Goal: Find specific page/section: Find specific page/section

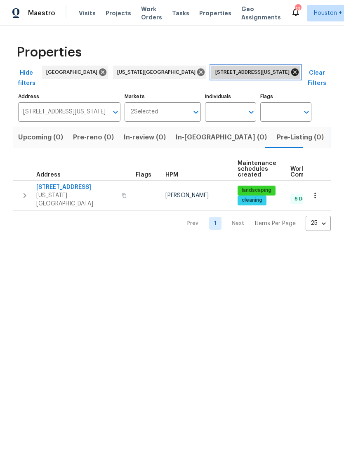
click at [290, 73] on icon at bounding box center [294, 72] width 9 height 9
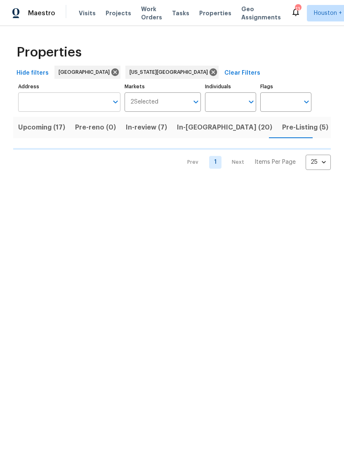
click at [42, 102] on input "Address" at bounding box center [63, 101] width 90 height 19
type input "87"
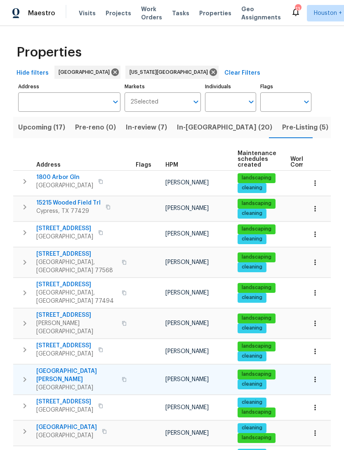
click at [181, 364] on td "[PERSON_NAME]" at bounding box center [198, 379] width 72 height 30
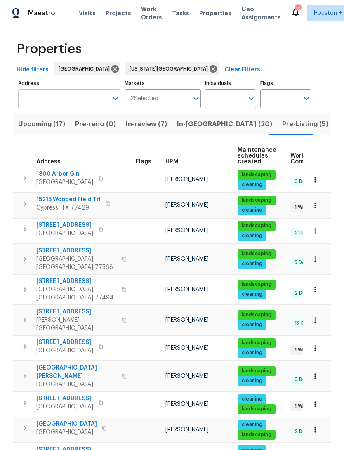
click at [37, 102] on input "Address" at bounding box center [63, 98] width 90 height 19
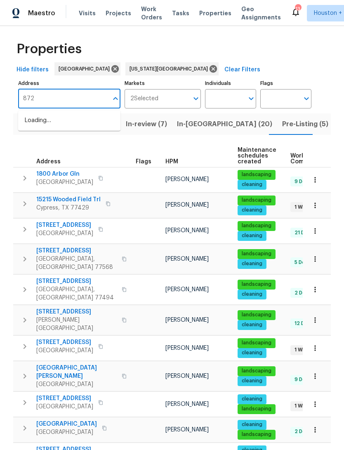
type input "8726"
click at [37, 123] on li "8726 Bentongrove Ln Houston TX 77044" at bounding box center [69, 121] width 102 height 14
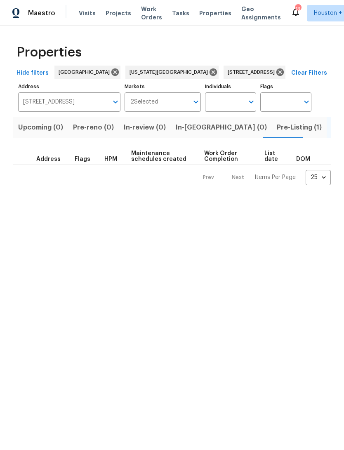
click at [277, 128] on span "Pre-Listing (1)" at bounding box center [299, 128] width 45 height 12
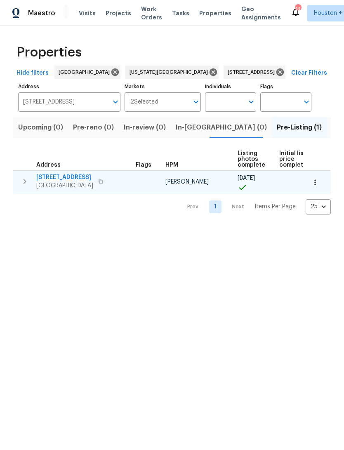
click at [58, 183] on span "[GEOGRAPHIC_DATA]" at bounding box center [64, 185] width 57 height 8
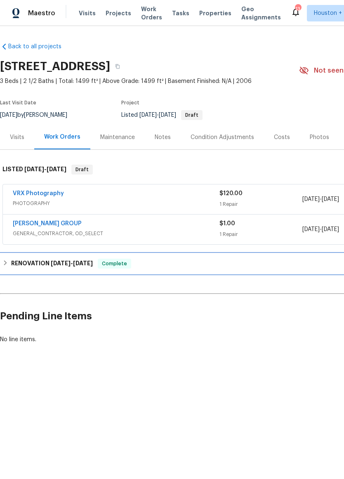
click at [19, 262] on h6 "RENOVATION [DATE] - [DATE]" at bounding box center [52, 263] width 82 height 10
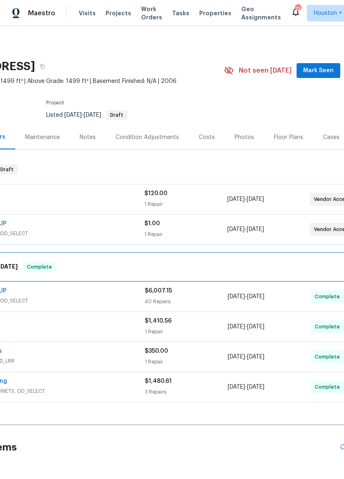
scroll to position [0, 75]
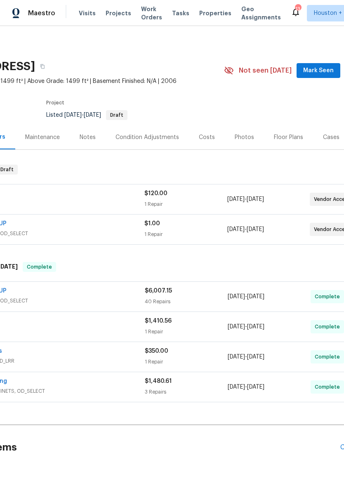
click at [66, 226] on div "[PERSON_NAME] GROUP" at bounding box center [41, 224] width 206 height 10
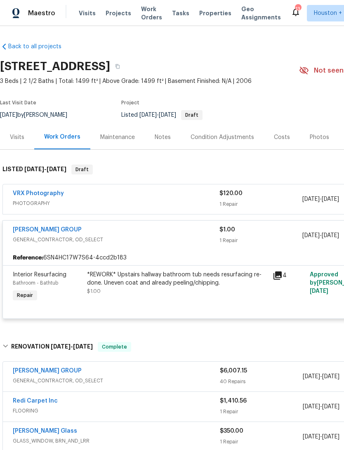
scroll to position [0, 0]
click at [14, 135] on div "Visits" at bounding box center [17, 137] width 14 height 8
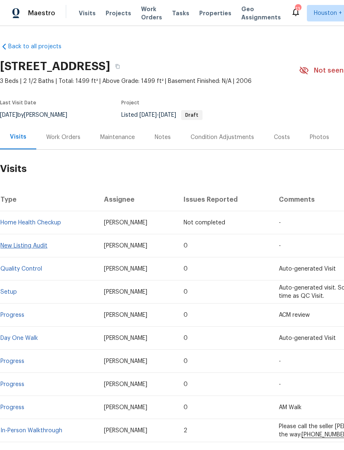
click at [19, 243] on link "New Listing Audit" at bounding box center [23, 246] width 47 height 6
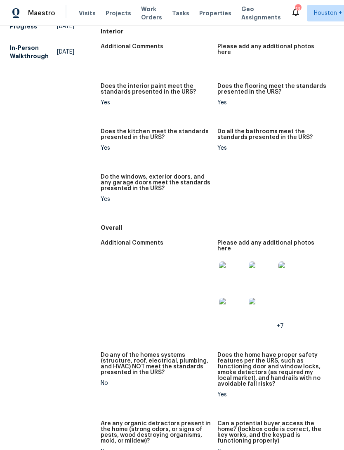
scroll to position [294, 0]
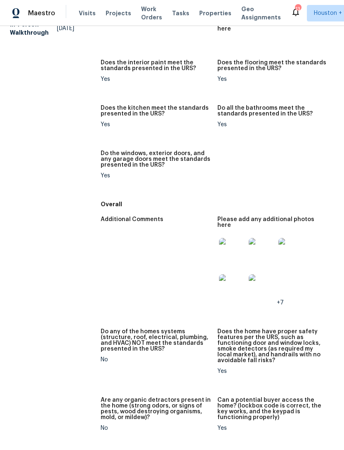
click at [230, 238] on img at bounding box center [232, 251] width 26 height 26
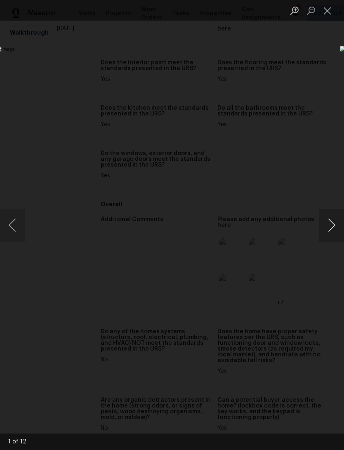
click at [334, 224] on button "Next image" at bounding box center [331, 225] width 25 height 33
click at [332, 224] on button "Next image" at bounding box center [331, 225] width 25 height 33
click at [333, 225] on button "Next image" at bounding box center [331, 225] width 25 height 33
click at [333, 226] on button "Next image" at bounding box center [331, 225] width 25 height 33
click at [335, 226] on button "Next image" at bounding box center [331, 225] width 25 height 33
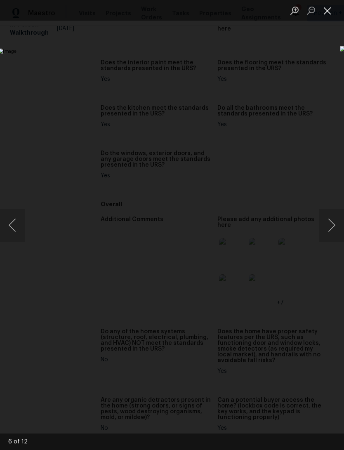
click at [325, 16] on button "Close lightbox" at bounding box center [327, 10] width 16 height 14
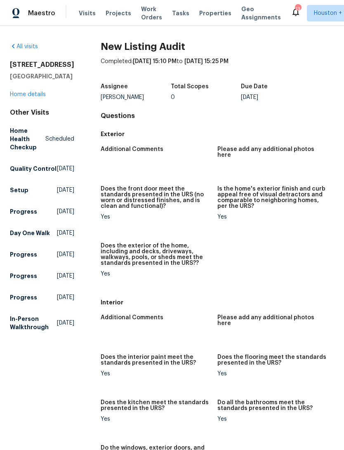
scroll to position [0, 0]
